Goal: Task Accomplishment & Management: Use online tool/utility

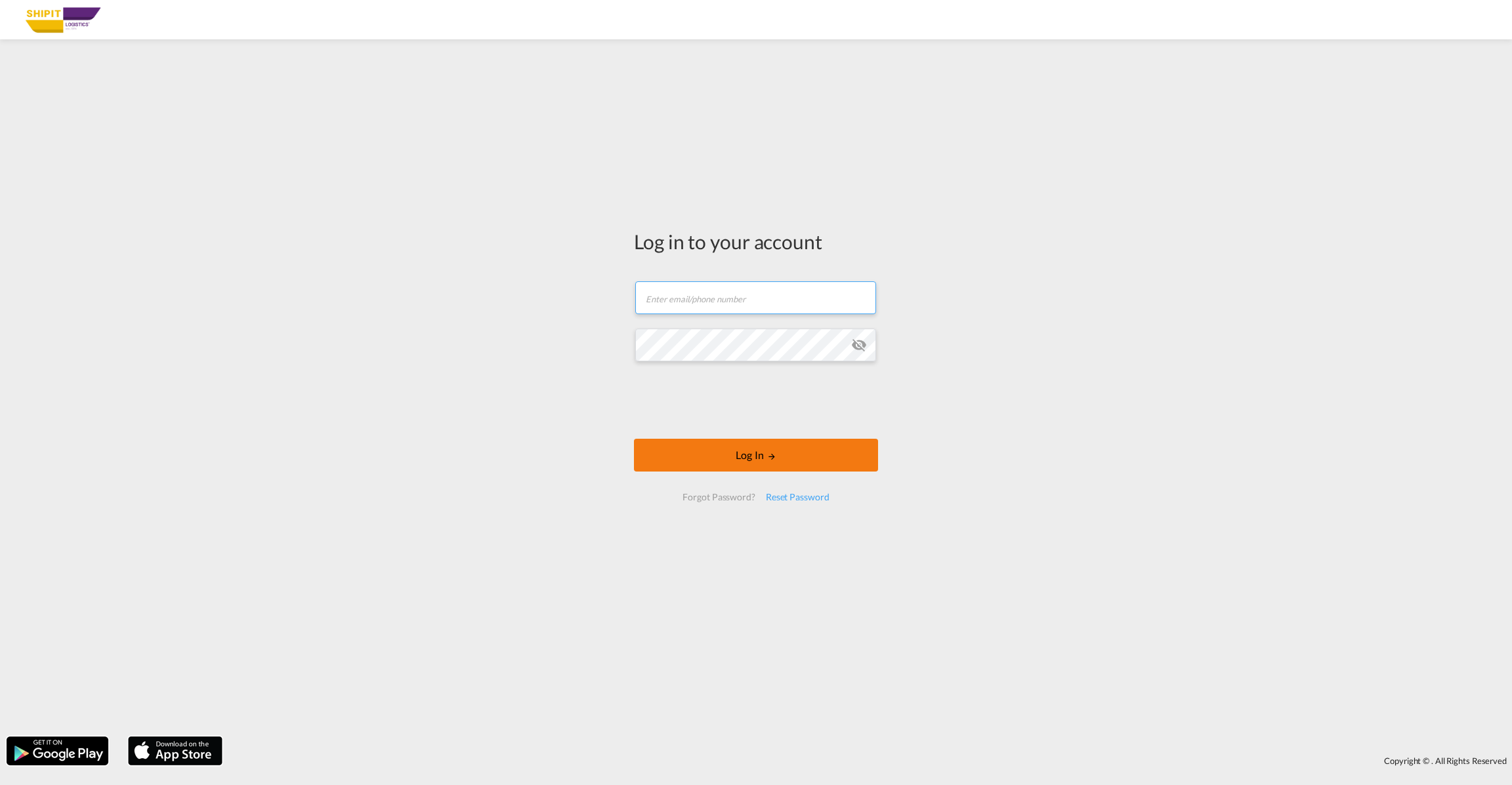
type input "[EMAIL_ADDRESS][DOMAIN_NAME]"
click at [792, 450] on button "Log In" at bounding box center [756, 455] width 244 height 33
